Goal: Transaction & Acquisition: Purchase product/service

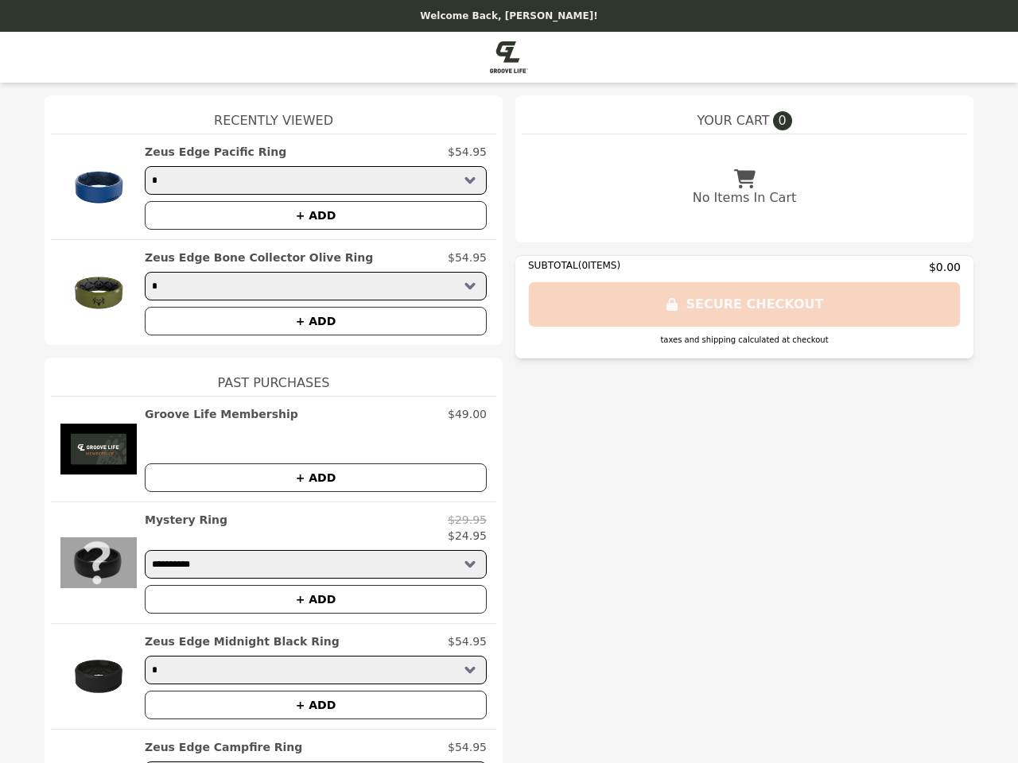
click at [92, 187] on img at bounding box center [98, 187] width 76 height 86
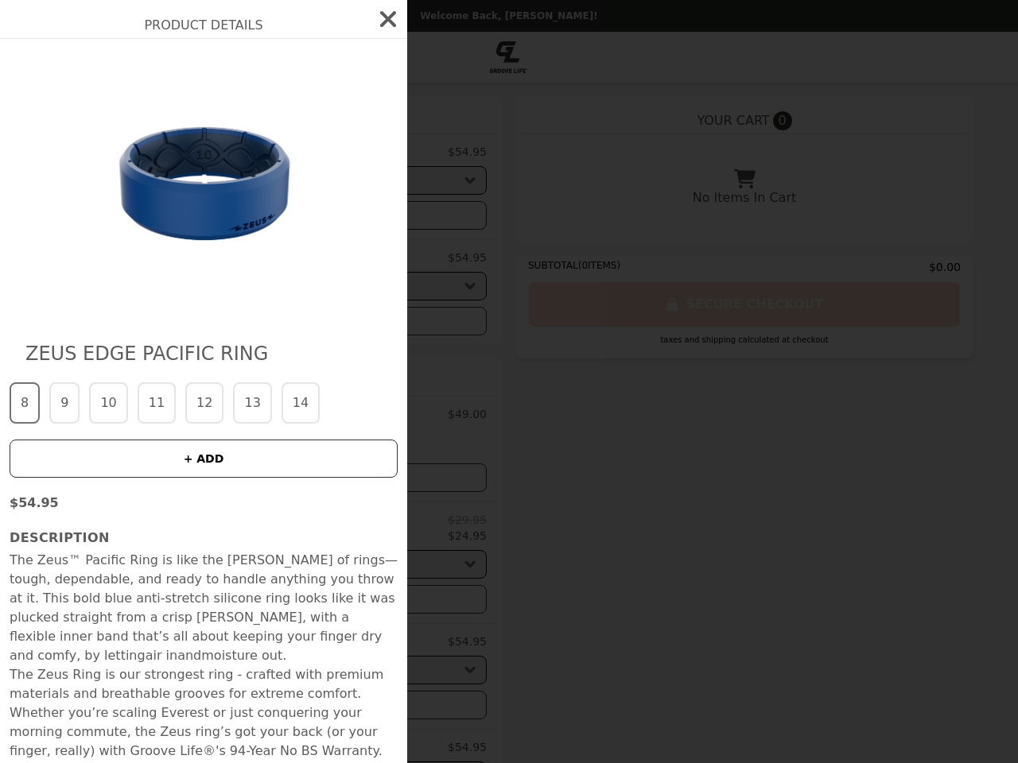
click at [309, 216] on img at bounding box center [203, 182] width 291 height 254
click at [92, 293] on div "Product Details Zeus Edge Pacific Ring 8 9 10 11 12 13 14 + ADD $54.95 Descript…" at bounding box center [509, 381] width 1018 height 763
click at [309, 258] on h2 "Zeus Edge Bone Collector Olive Ring" at bounding box center [259, 258] width 228 height 16
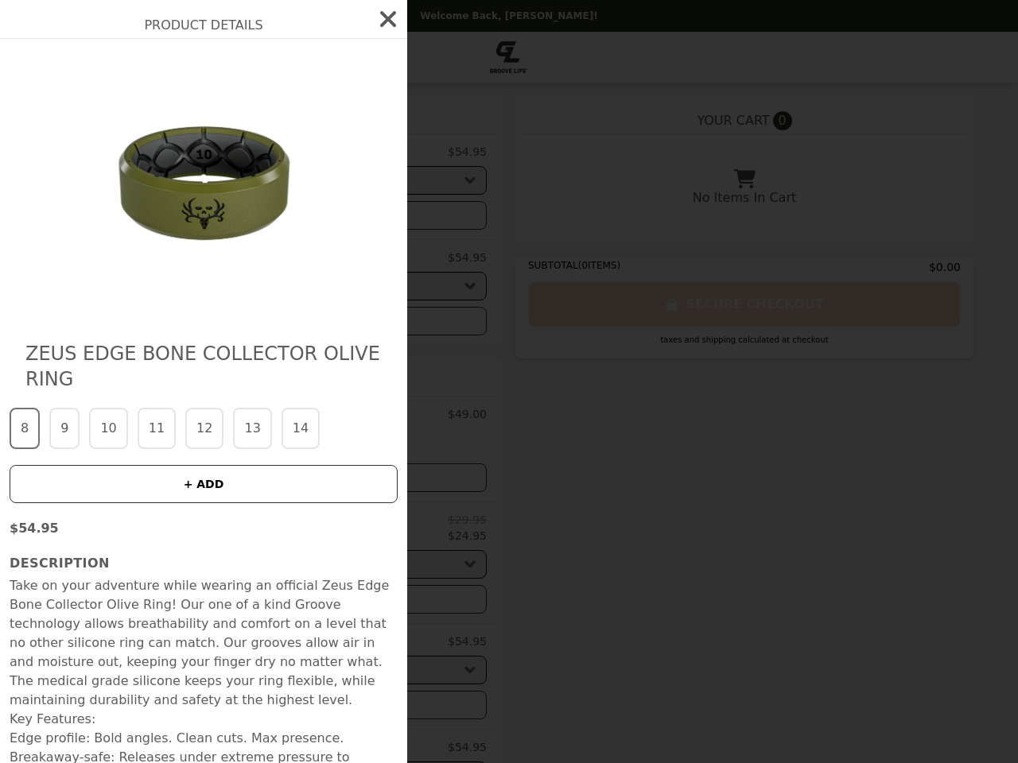
click at [309, 321] on div "Product Details Zeus Edge Bone Collector Olive Ring 8 9 10 11 12 13 14 + ADD $5…" at bounding box center [509, 381] width 1018 height 763
click at [92, 449] on div "Zeus Edge Bone Collector Olive Ring 8 9 10 11 12 13 14 + ADD $54.95 Description…" at bounding box center [203, 441] width 407 height 805
click at [309, 414] on div "Product Details Zeus Edge Bone Collector Olive Ring 8 9 10 11 12 13 14 + ADD $5…" at bounding box center [509, 381] width 1018 height 763
click at [309, 478] on button "+ ADD" at bounding box center [316, 478] width 342 height 29
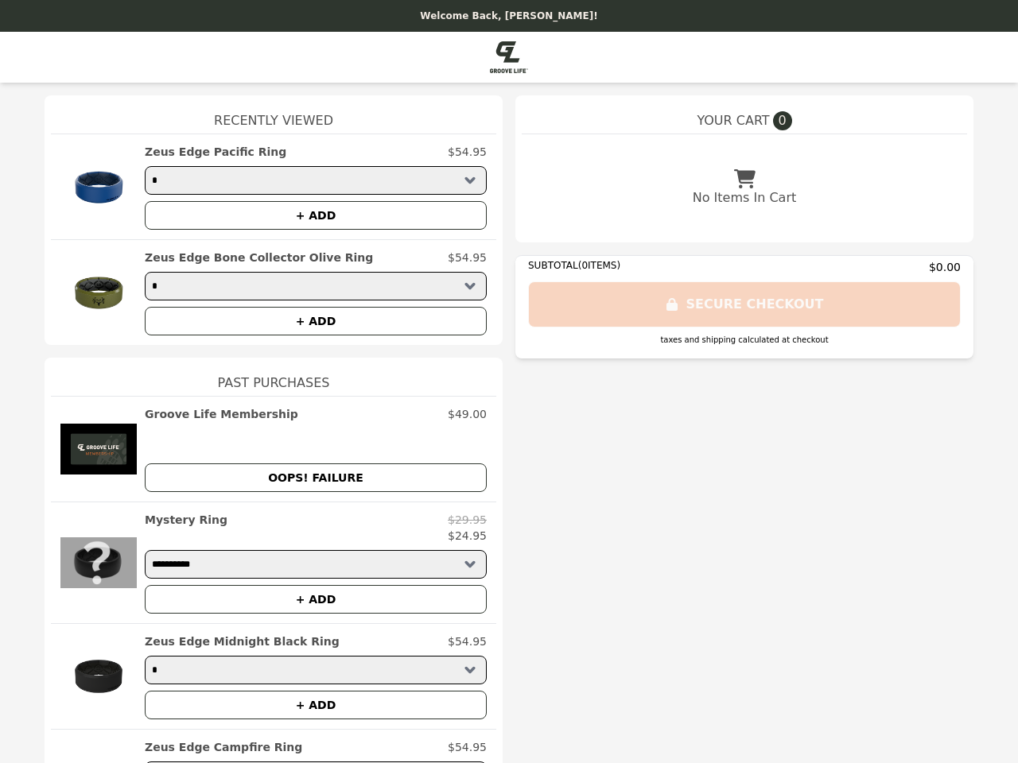
click at [92, 563] on img at bounding box center [98, 563] width 76 height 102
